Goal: Task Accomplishment & Management: Complete application form

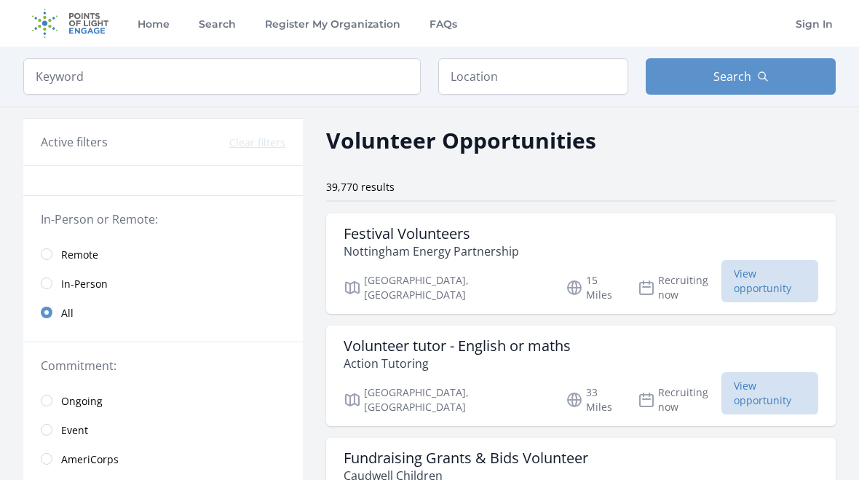
click at [54, 252] on link "Remote" at bounding box center [162, 253] width 279 height 29
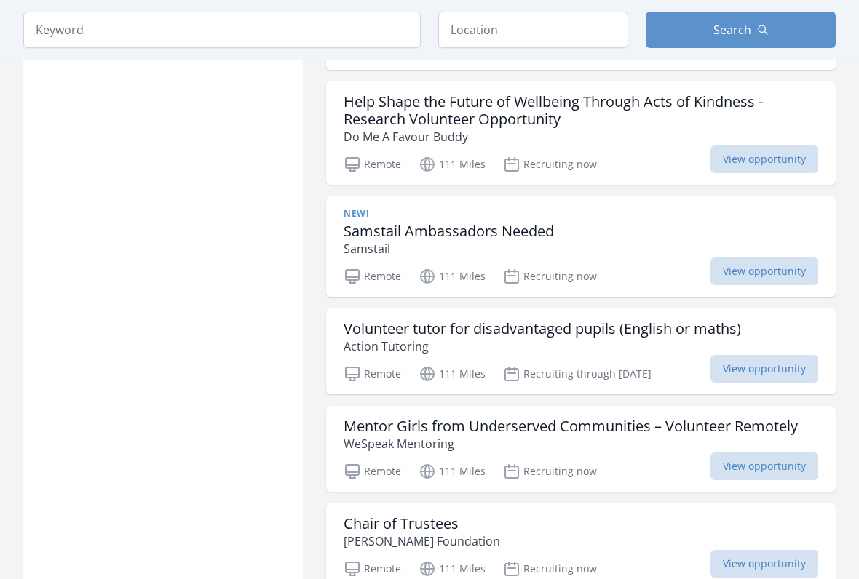
scroll to position [1563, 0]
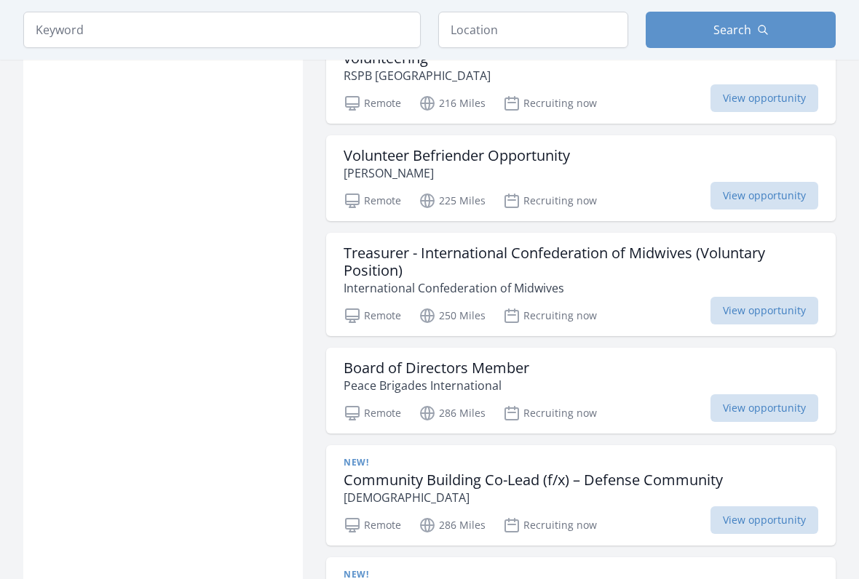
scroll to position [3114, 0]
click at [542, 147] on h3 "Volunteer Befriender Opportunity" at bounding box center [457, 155] width 226 height 17
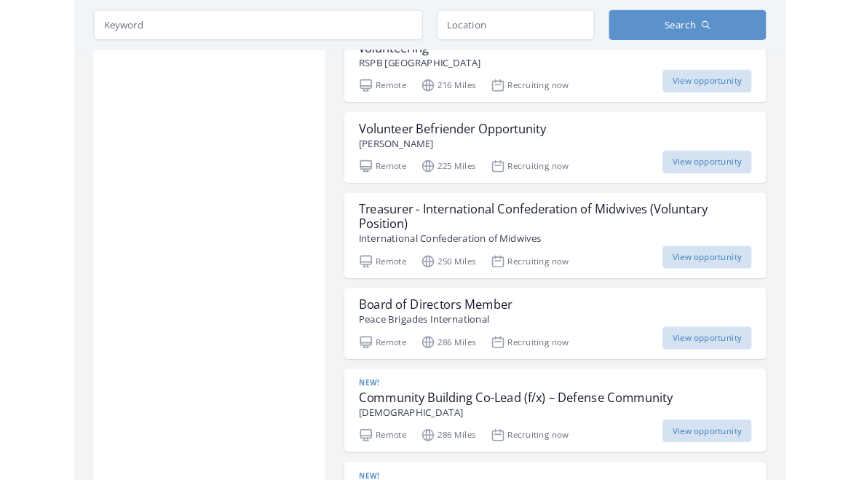
scroll to position [3155, 0]
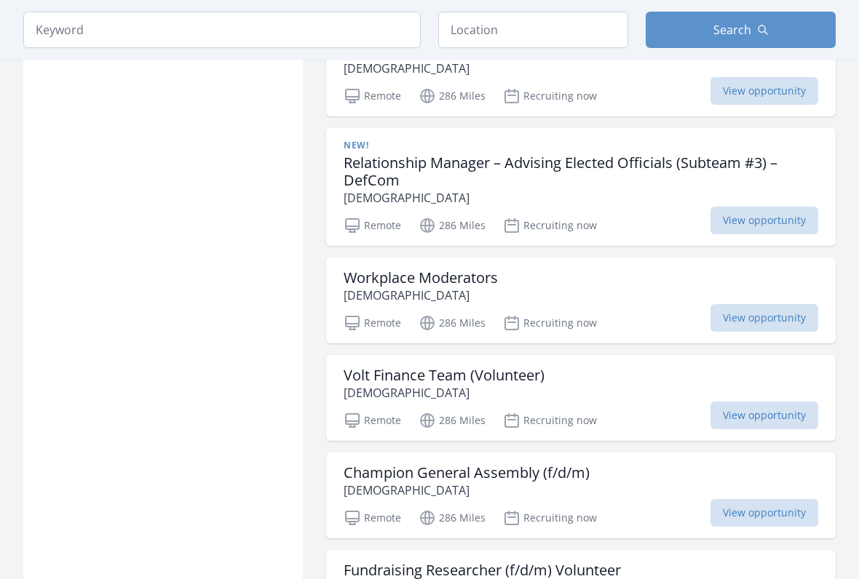
scroll to position [3769, 0]
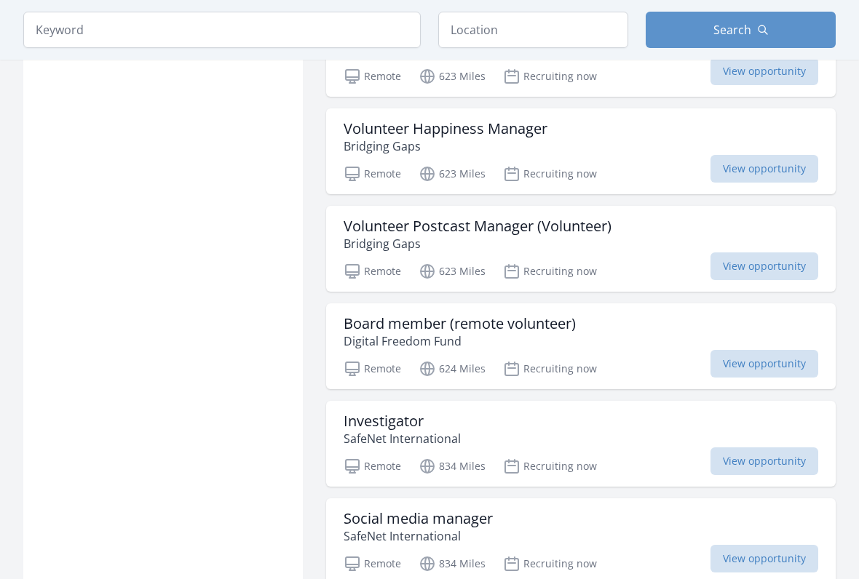
scroll to position [7469, 0]
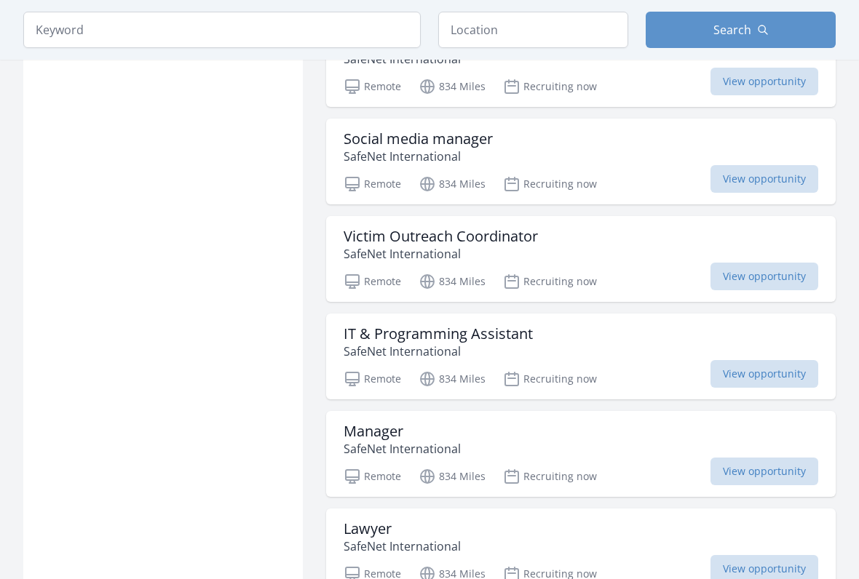
scroll to position [7843, 0]
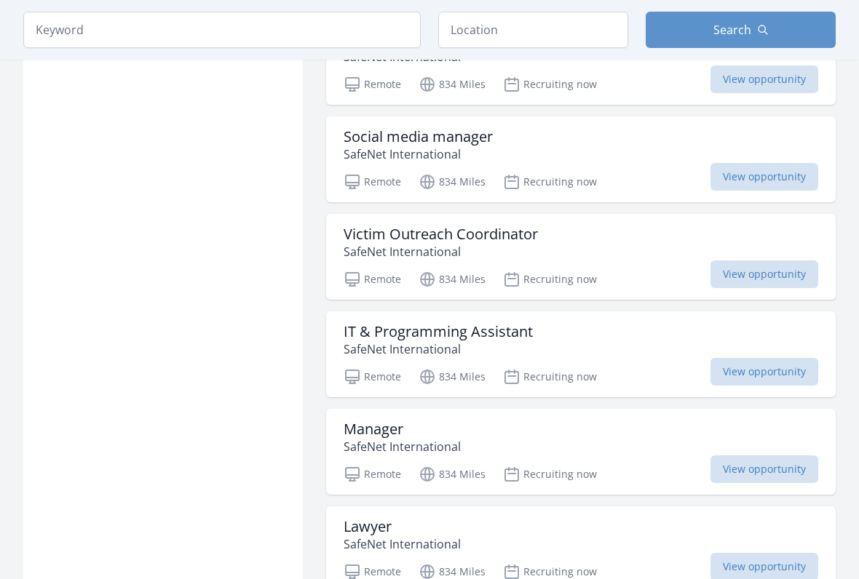
click at [512, 226] on h3 "Victim Outreach Coordinator" at bounding box center [441, 234] width 194 height 17
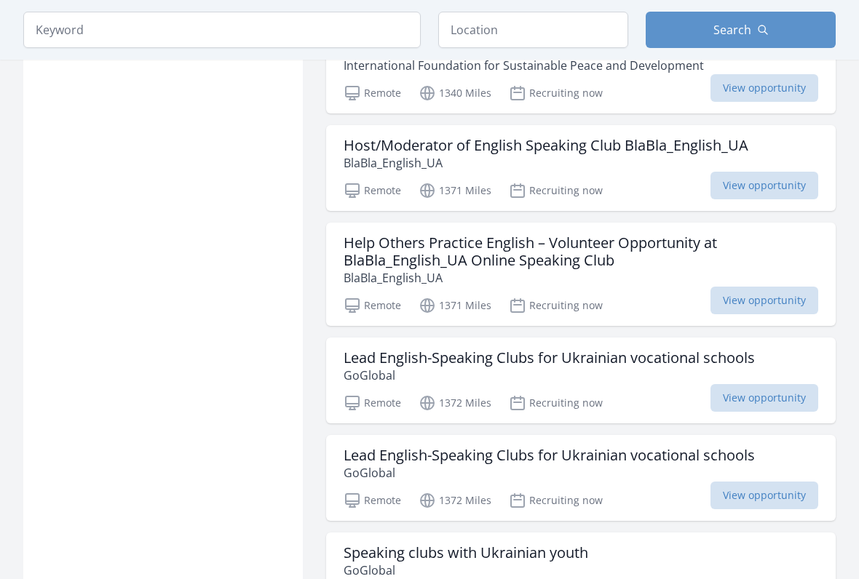
scroll to position [9426, 0]
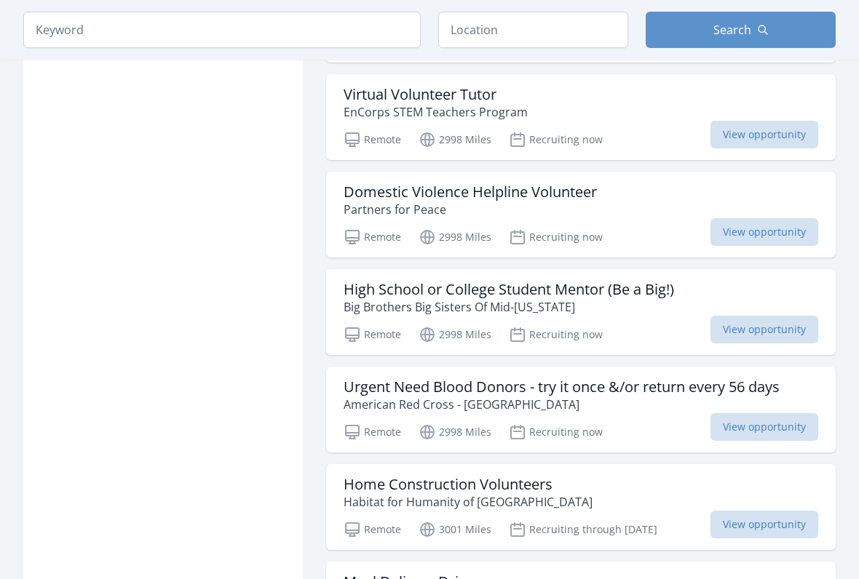
scroll to position [12299, 0]
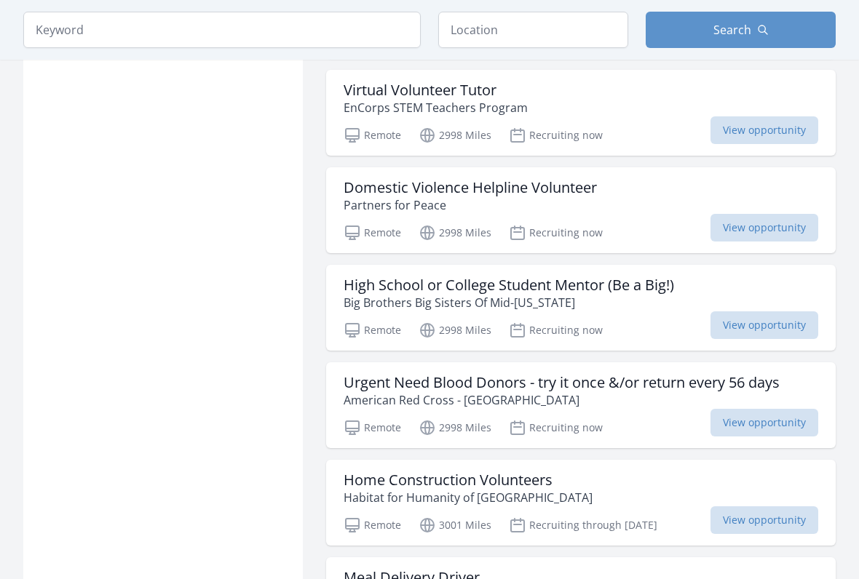
click at [577, 180] on h3 "Domestic Violence Helpline Volunteer" at bounding box center [470, 188] width 253 height 17
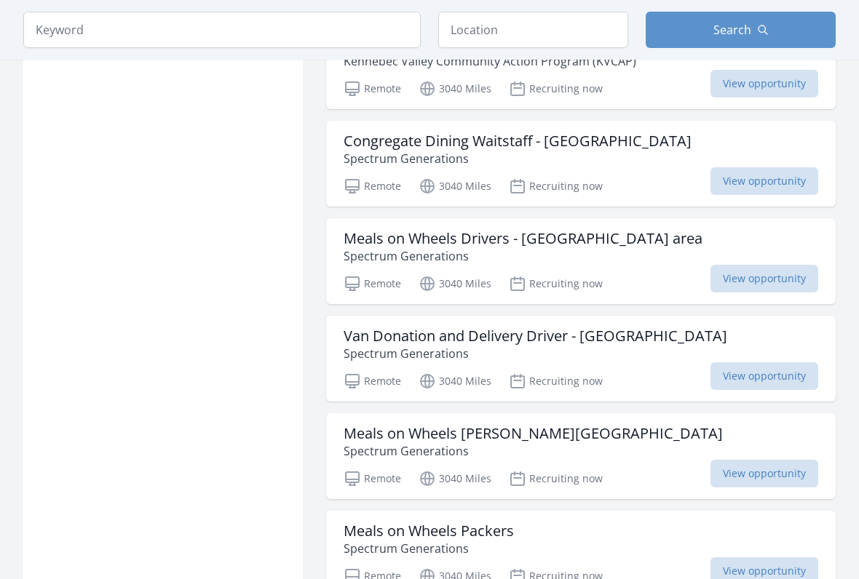
scroll to position [13464, 0]
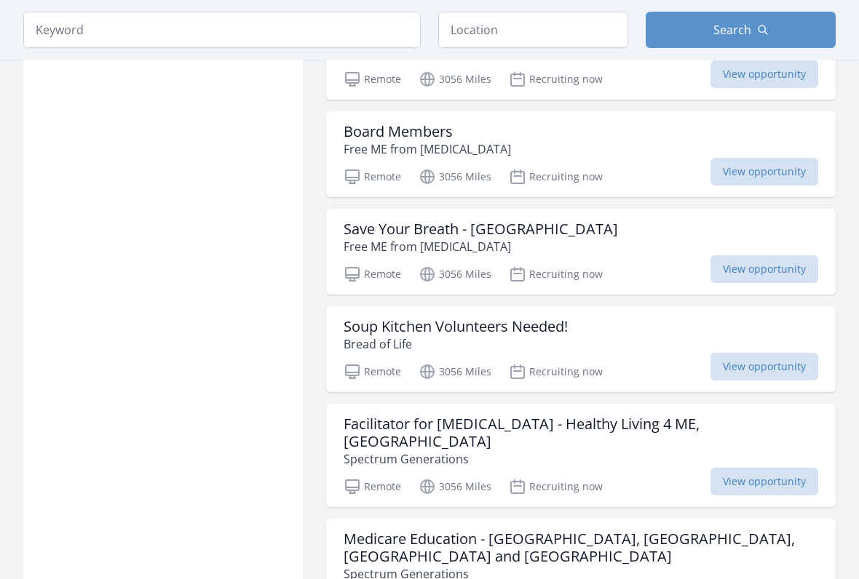
scroll to position [14569, 0]
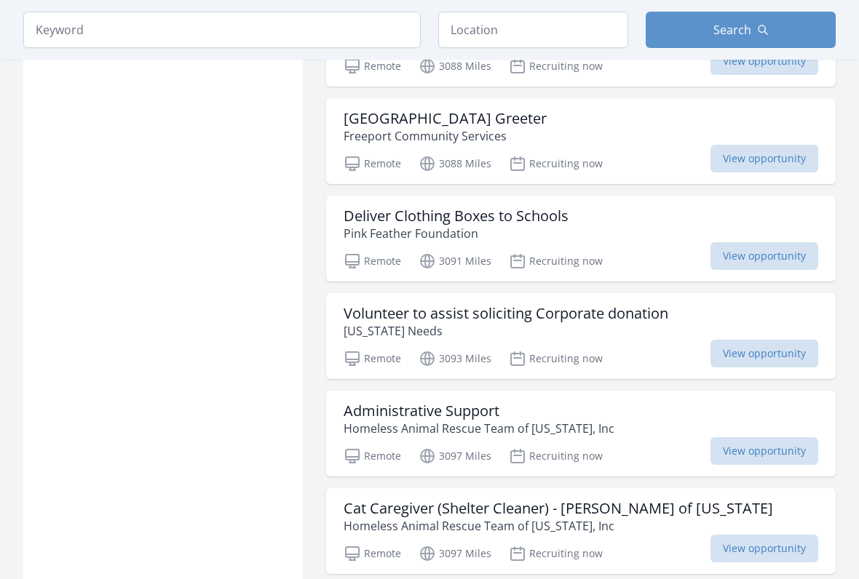
scroll to position [17214, 0]
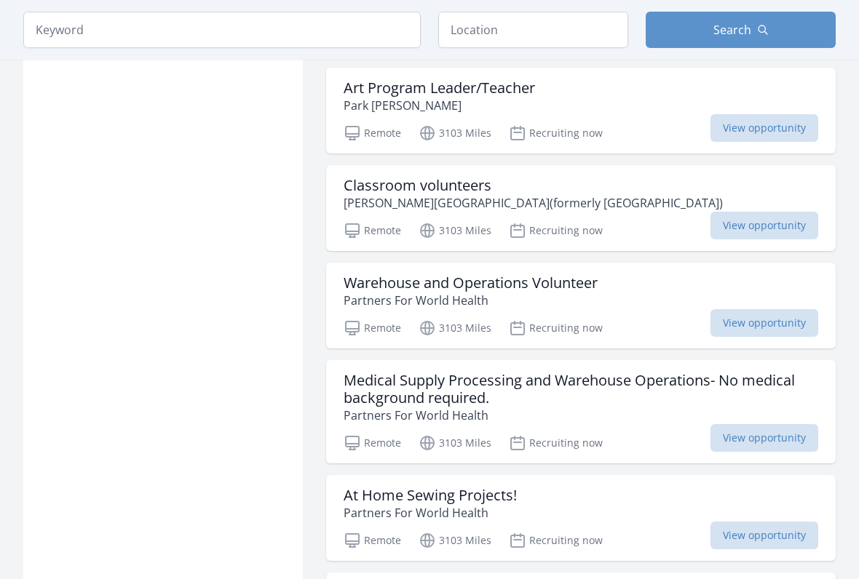
scroll to position [18597, 0]
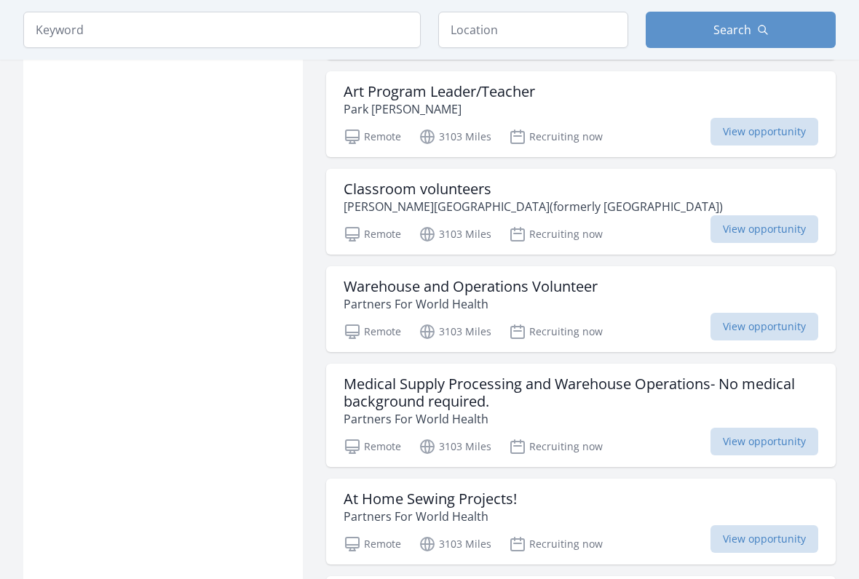
click at [472, 181] on h3 "Classroom volunteers" at bounding box center [533, 189] width 379 height 17
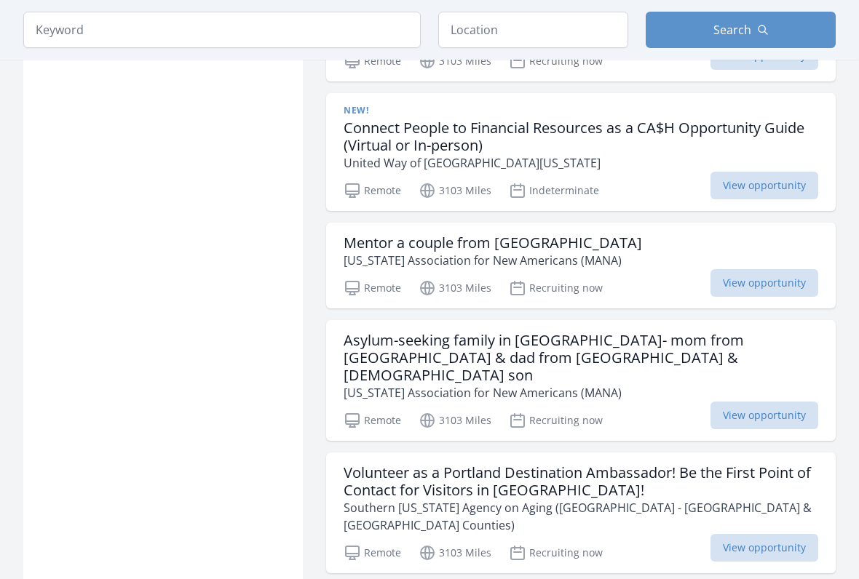
scroll to position [19210, 0]
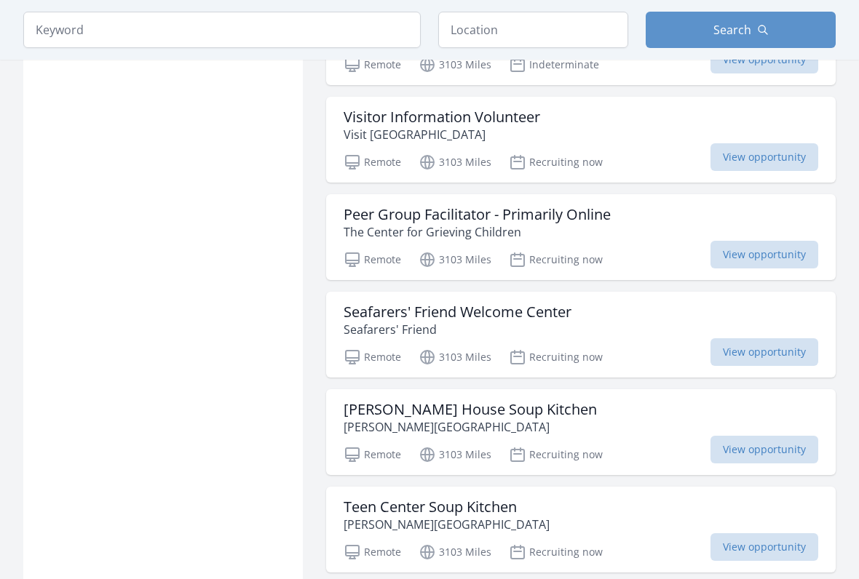
scroll to position [19800, 0]
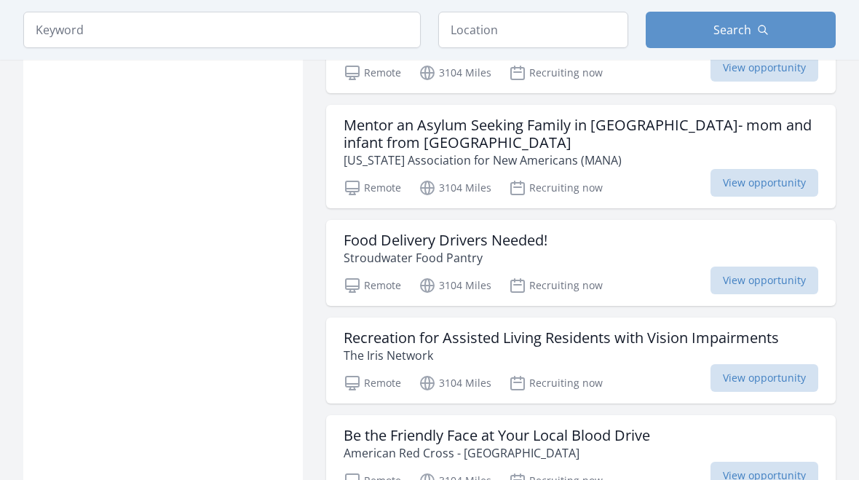
scroll to position [21984, 0]
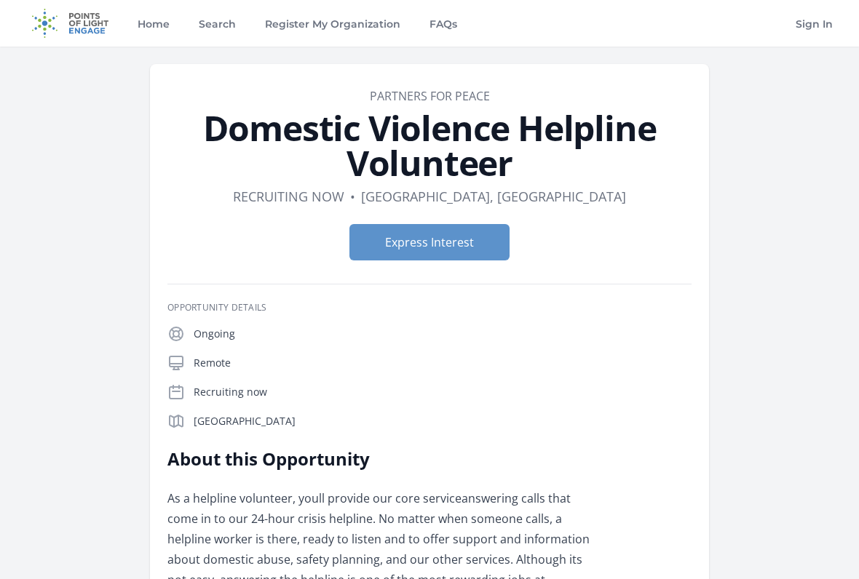
click at [474, 234] on button "Express Interest" at bounding box center [429, 242] width 160 height 36
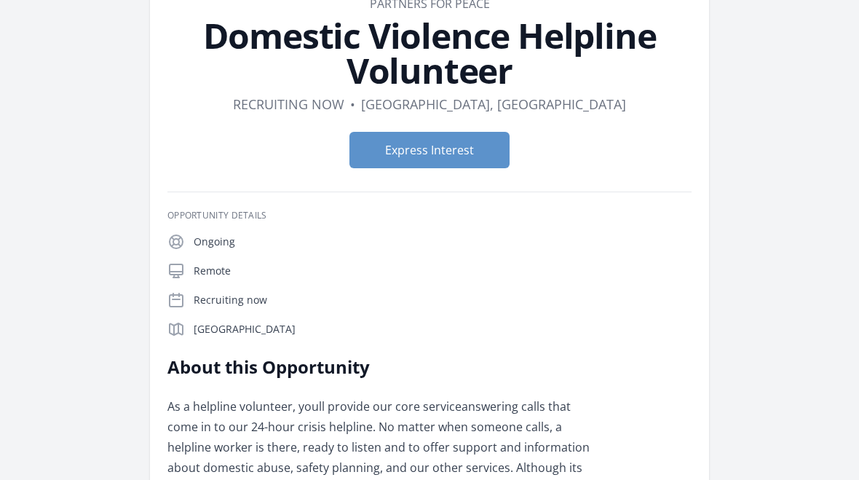
scroll to position [84, 0]
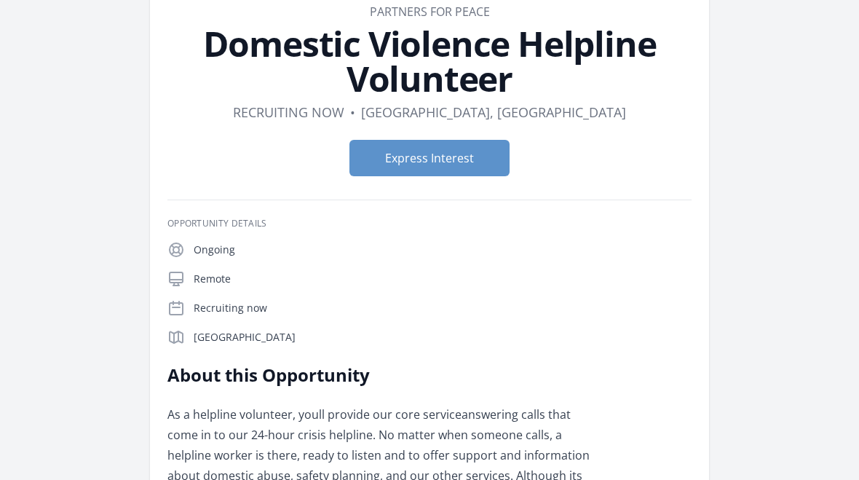
click at [462, 152] on button "Express Interest" at bounding box center [429, 158] width 160 height 36
